Goal: Information Seeking & Learning: Find specific fact

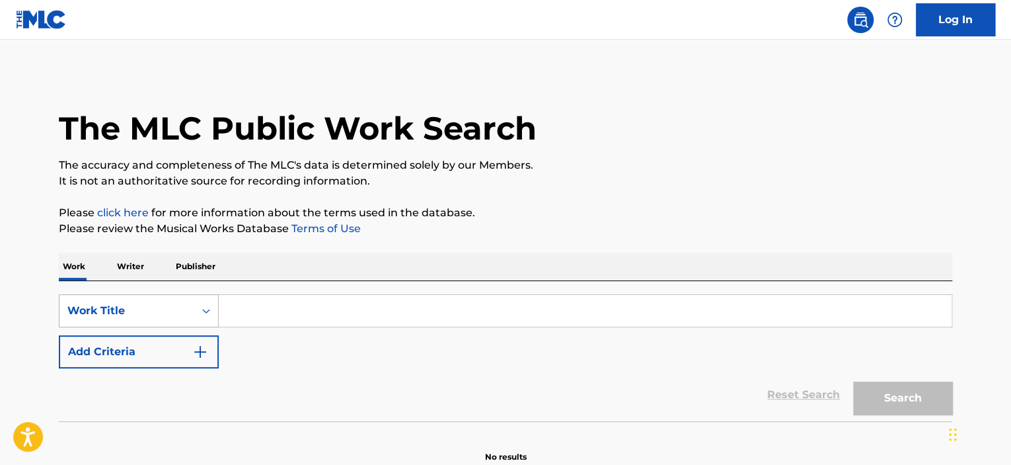
click at [122, 311] on div "Work Title" at bounding box center [139, 310] width 160 height 33
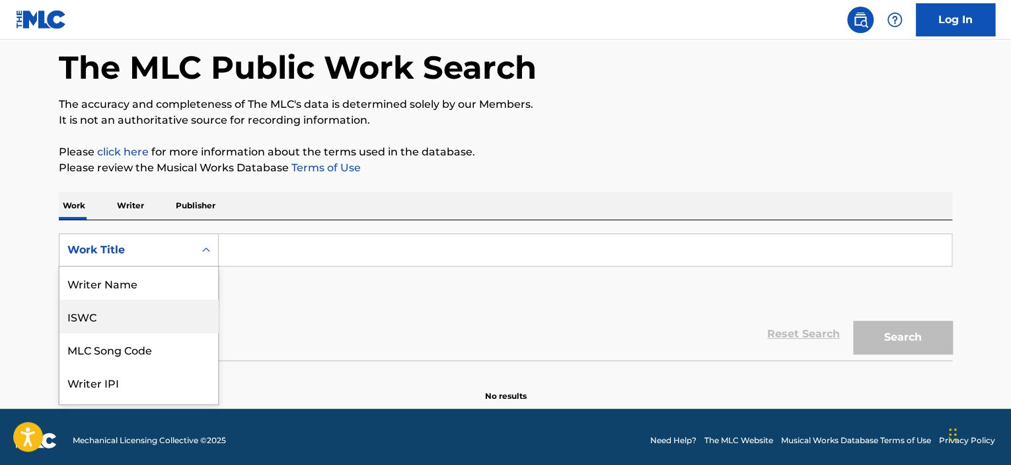
drag, startPoint x: 116, startPoint y: 317, endPoint x: 219, endPoint y: 268, distance: 114.4
click at [118, 317] on div "ISWC" at bounding box center [138, 315] width 159 height 33
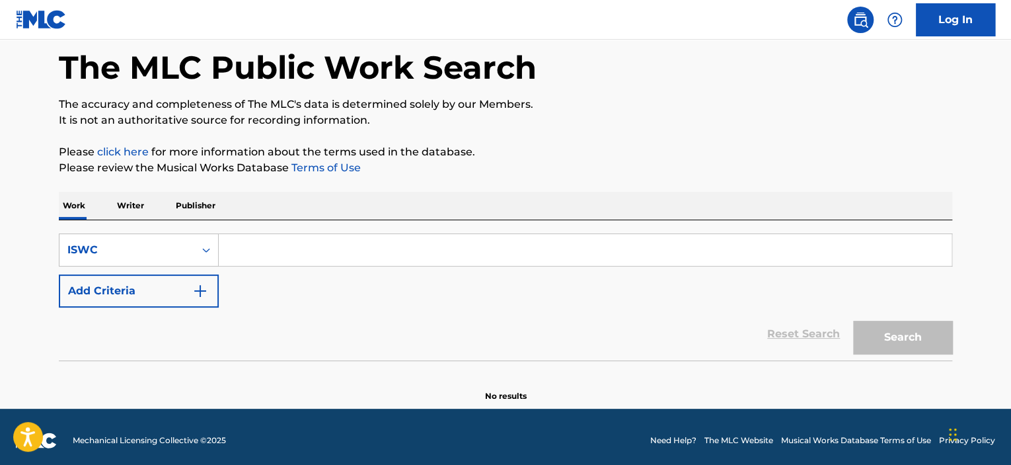
click at [288, 252] on input "Search Form" at bounding box center [585, 250] width 733 height 32
paste input "T3210162388"
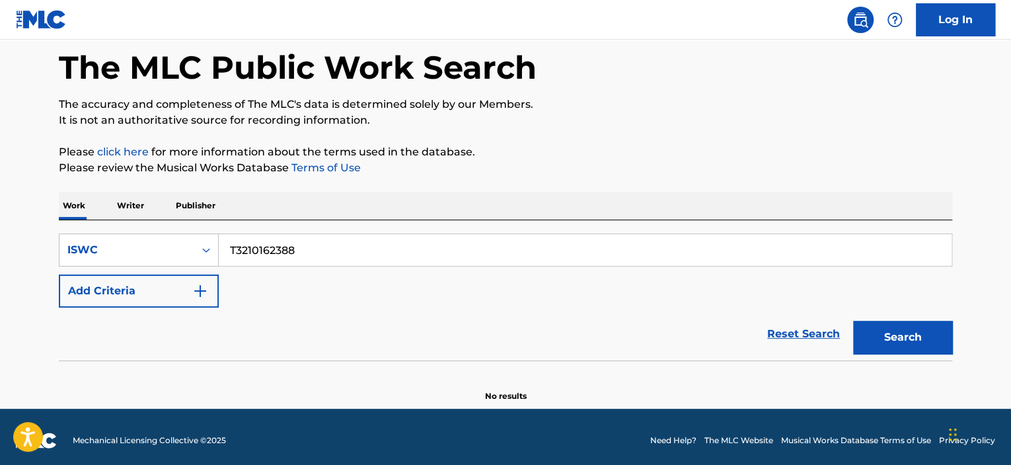
type input "T3210162388"
click at [853, 321] on button "Search" at bounding box center [902, 337] width 99 height 33
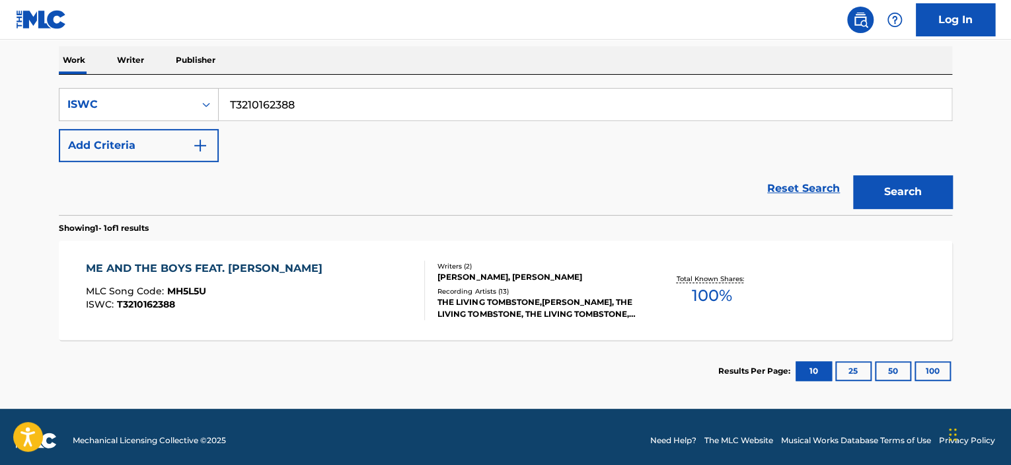
scroll to position [213, 0]
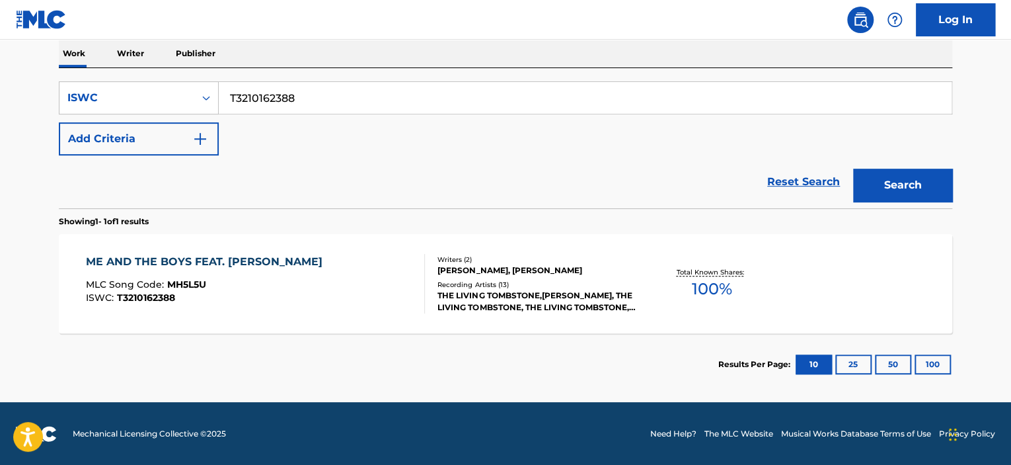
click at [406, 293] on div "ME AND THE BOYS FEAT. [PERSON_NAME] MLC Song Code : MH5L5U ISWC : T3210162388" at bounding box center [256, 283] width 340 height 59
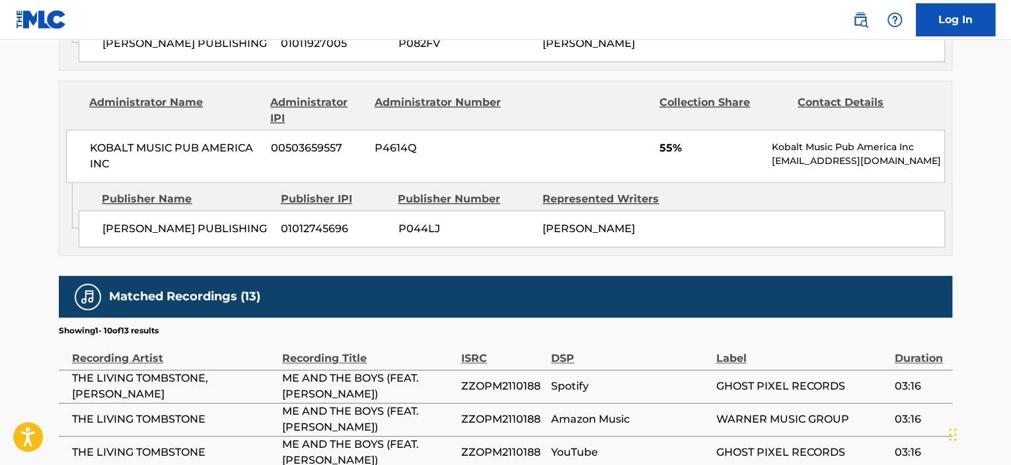
scroll to position [859, 0]
